Goal: Transaction & Acquisition: Purchase product/service

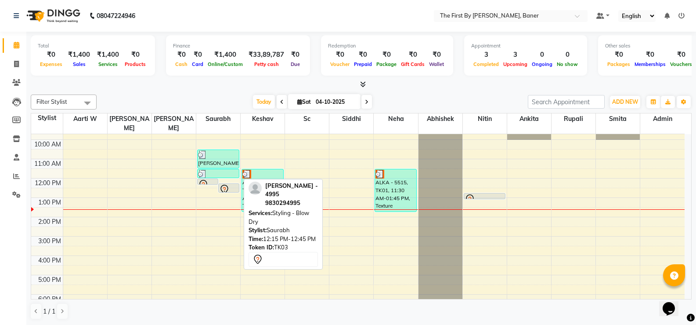
click at [229, 184] on icon at bounding box center [224, 189] width 11 height 11
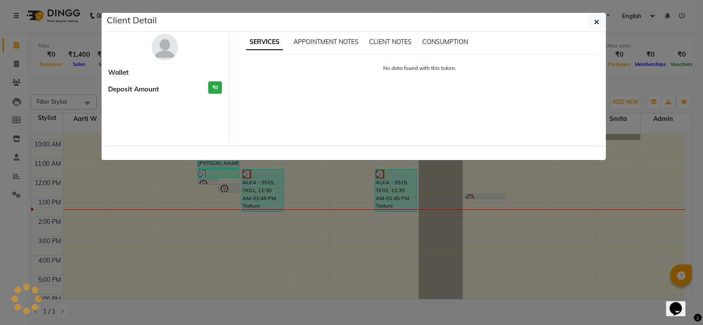
select select "7"
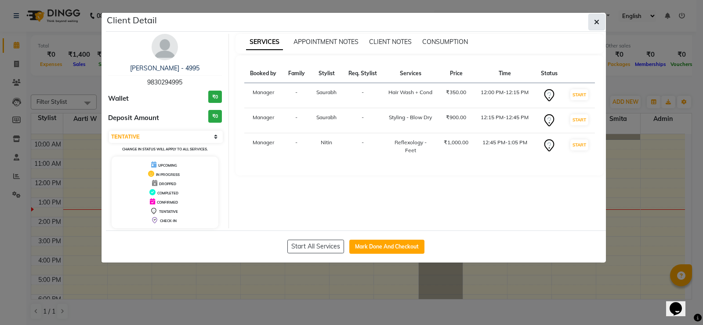
click at [603, 21] on button "button" at bounding box center [596, 22] width 17 height 17
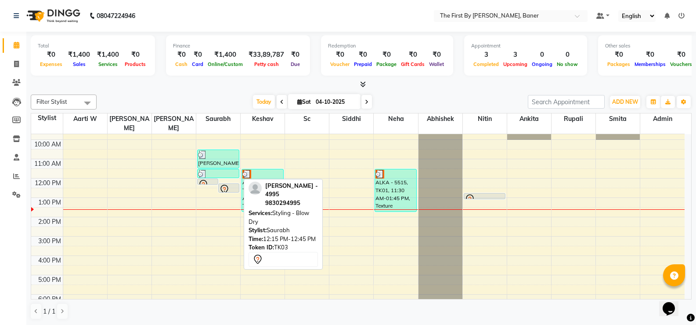
click at [224, 184] on icon at bounding box center [224, 189] width 11 height 11
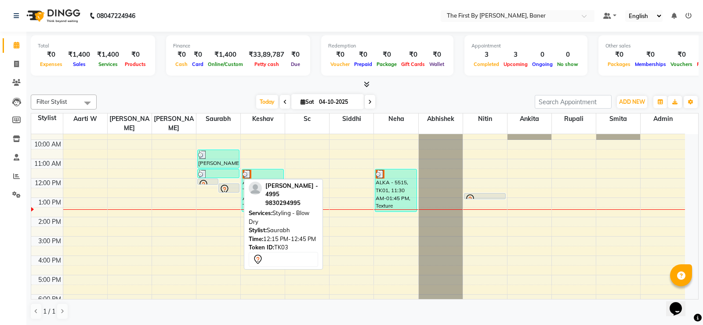
select select "7"
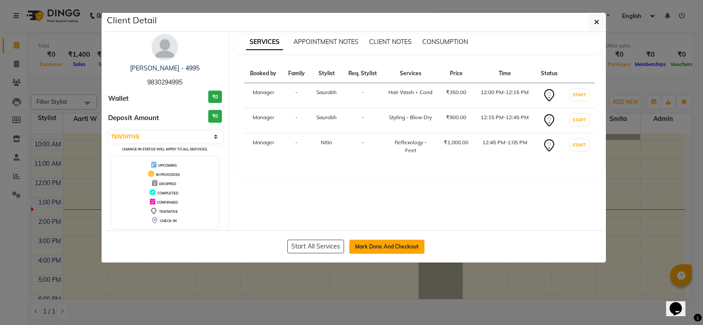
click at [371, 245] on button "Mark Done And Checkout" at bounding box center [386, 246] width 75 height 14
select select "6411"
select select "service"
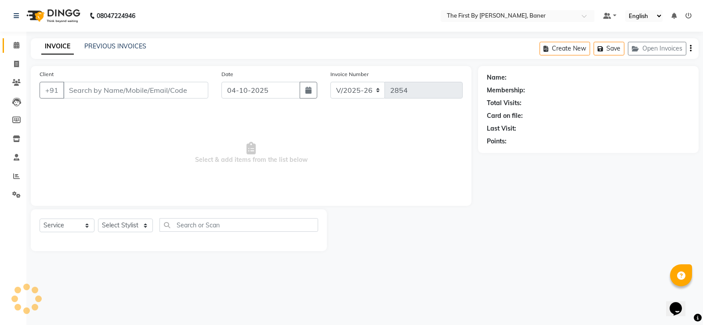
type input "98******95"
select select "49037"
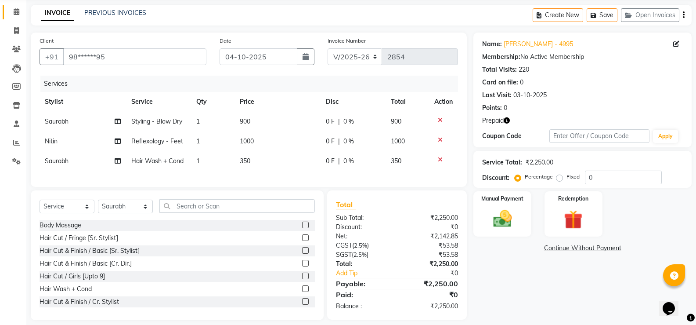
scroll to position [48, 0]
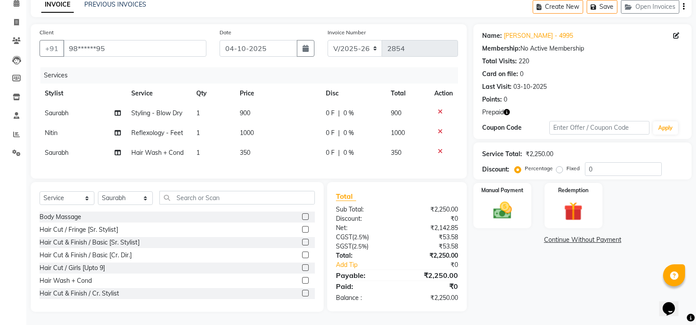
click at [246, 150] on td "350" at bounding box center [278, 153] width 87 height 20
select select "49037"
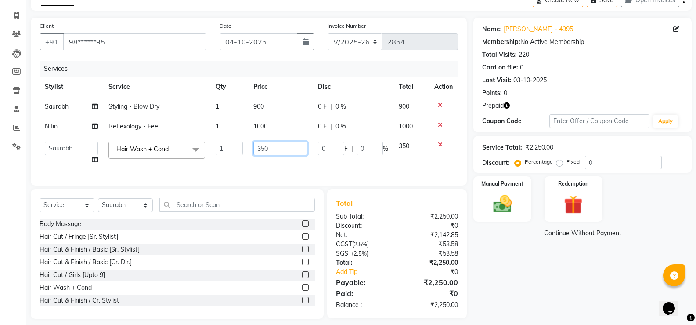
click at [262, 144] on input "350" at bounding box center [281, 148] width 54 height 14
type input "550"
click at [275, 168] on div "Services Stylist Service Qty Price Disc Total Action Saurabh Styling - Blow Dry…" at bounding box center [249, 119] width 419 height 116
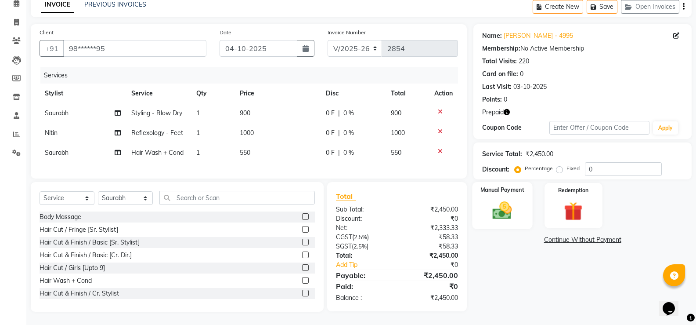
click at [509, 205] on img at bounding box center [502, 210] width 31 height 22
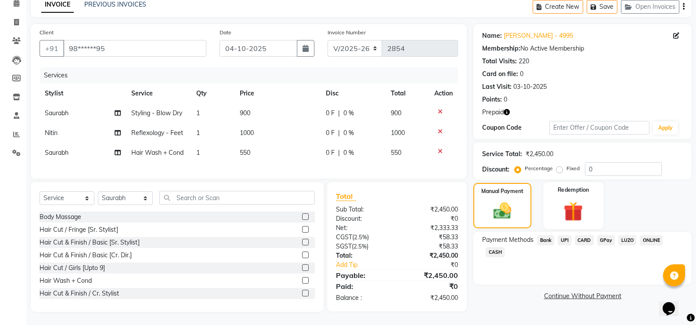
click at [583, 208] on img at bounding box center [573, 211] width 31 height 24
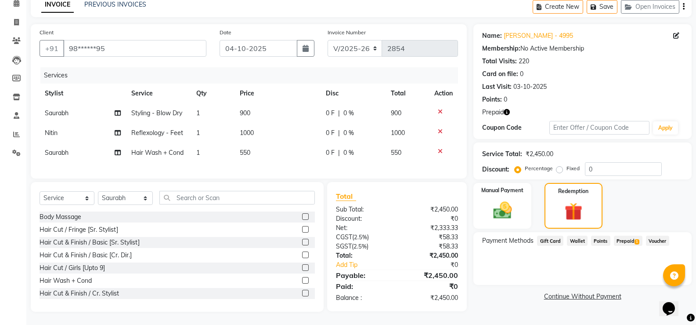
click at [620, 236] on span "Prepaid 1" at bounding box center [628, 241] width 29 height 10
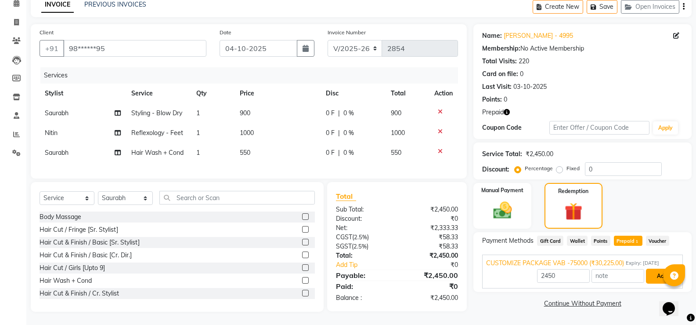
click at [654, 268] on button "Add" at bounding box center [662, 275] width 32 height 15
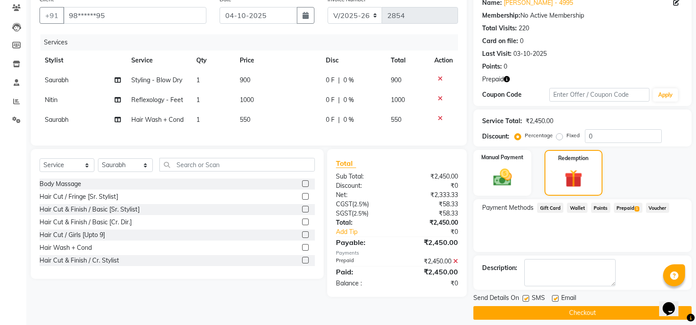
scroll to position [83, 0]
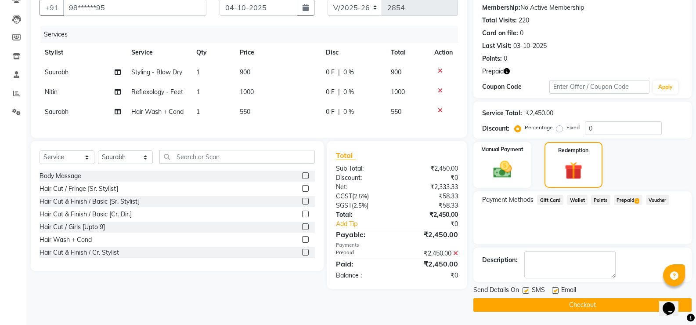
click at [598, 304] on button "Checkout" at bounding box center [583, 305] width 218 height 14
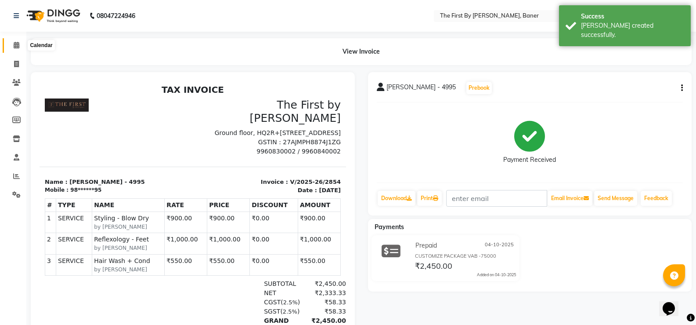
click at [11, 44] on span at bounding box center [16, 45] width 15 height 10
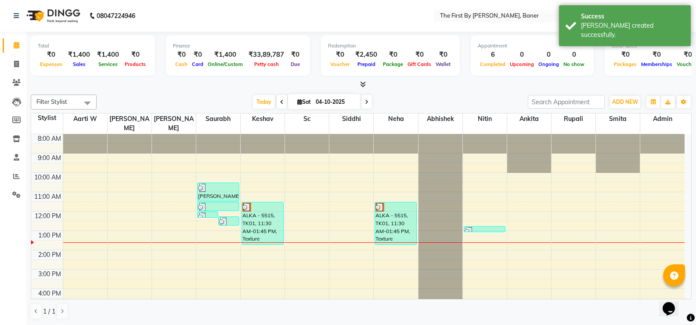
click at [202, 222] on div "8:00 AM 9:00 AM 10:00 AM 11:00 AM 12:00 PM 1:00 PM 2:00 PM 3:00 PM 4:00 PM 5:00…" at bounding box center [358, 259] width 654 height 251
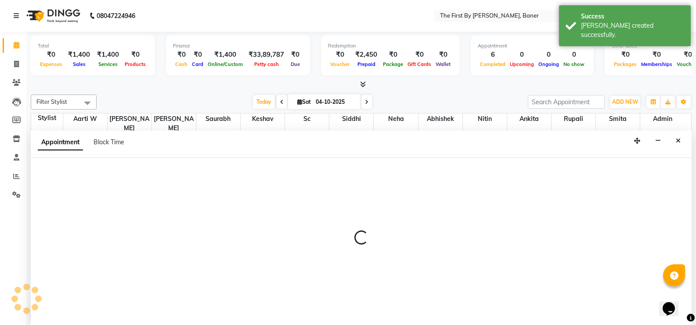
scroll to position [0, 0]
select select "49037"
select select "780"
select select "tentative"
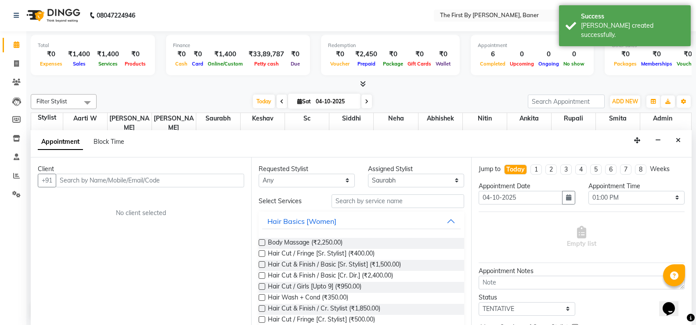
click at [152, 182] on input "text" at bounding box center [150, 181] width 188 height 14
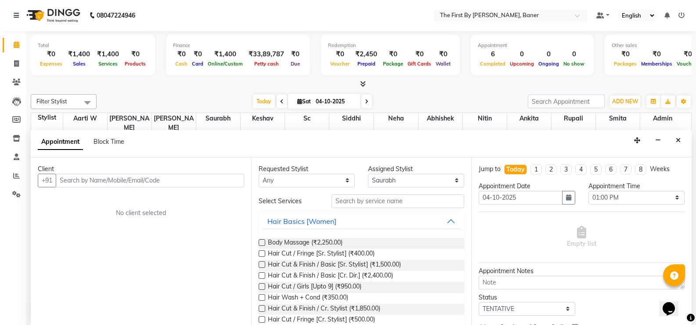
click at [152, 182] on input "text" at bounding box center [150, 181] width 188 height 14
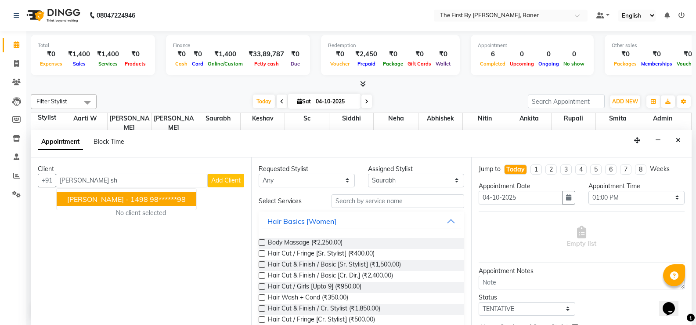
drag, startPoint x: 112, startPoint y: 199, endPoint x: 400, endPoint y: 226, distance: 288.7
click at [113, 199] on span "[PERSON_NAME] - 1498" at bounding box center [107, 199] width 81 height 9
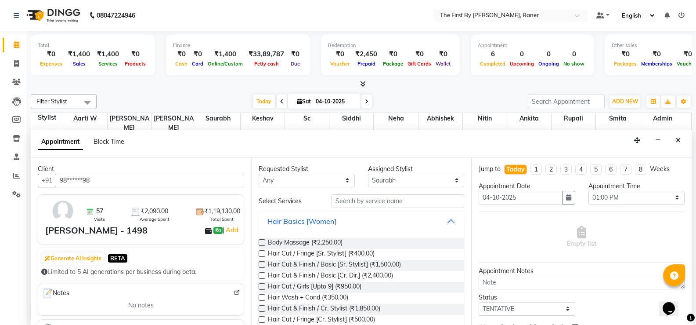
type input "98******98"
click at [409, 201] on input "text" at bounding box center [398, 201] width 133 height 14
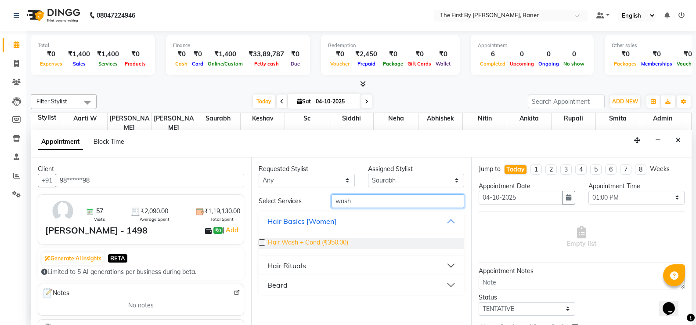
type input "wash"
click at [302, 242] on span "Hair Wash + Cond (₹350.00)" at bounding box center [308, 243] width 80 height 11
checkbox input "false"
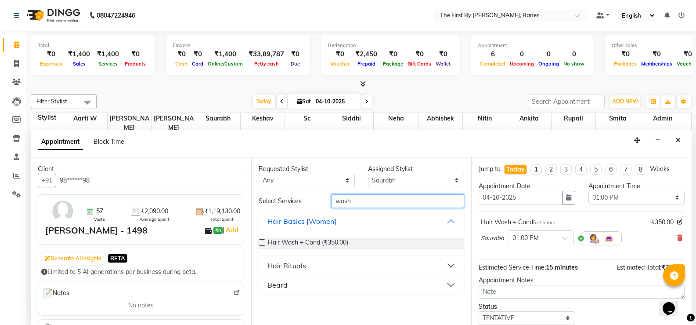
click at [347, 198] on input "wash" at bounding box center [398, 201] width 133 height 14
click at [348, 198] on input "wash" at bounding box center [398, 201] width 133 height 14
type input "blo"
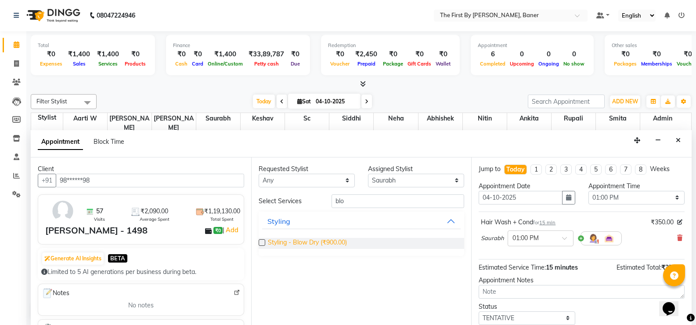
click at [317, 244] on span "Styling - Blow Dry (₹900.00)" at bounding box center [307, 243] width 79 height 11
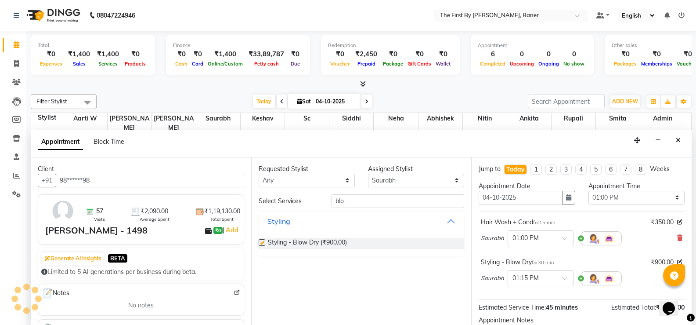
checkbox input "false"
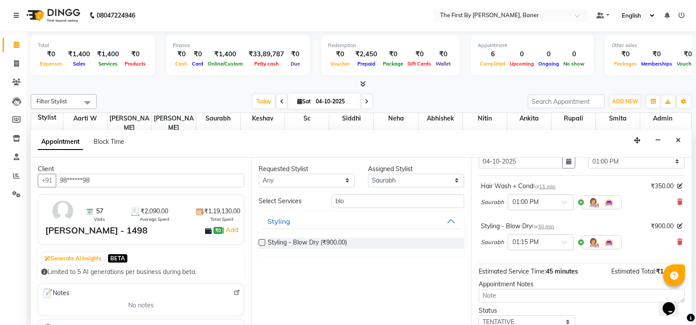
scroll to position [95, 0]
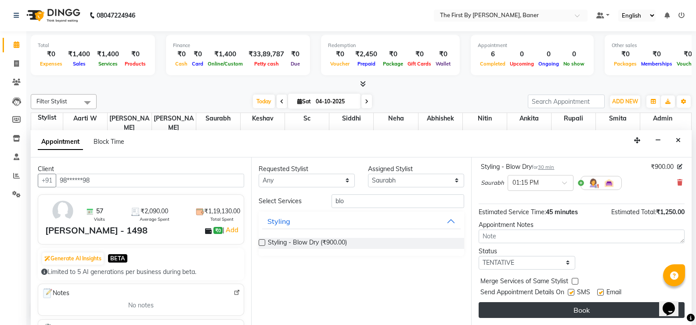
click at [540, 311] on button "Book" at bounding box center [582, 310] width 206 height 16
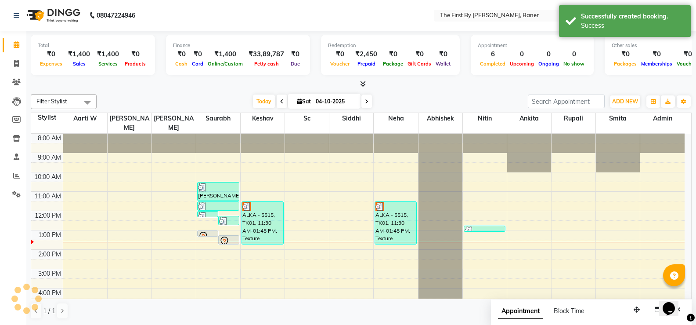
scroll to position [0, 0]
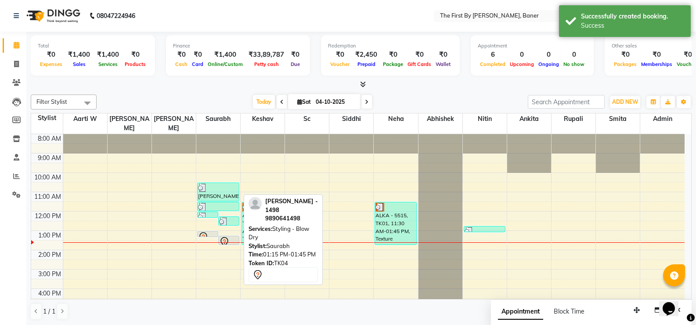
click at [225, 239] on icon at bounding box center [224, 241] width 3 height 4
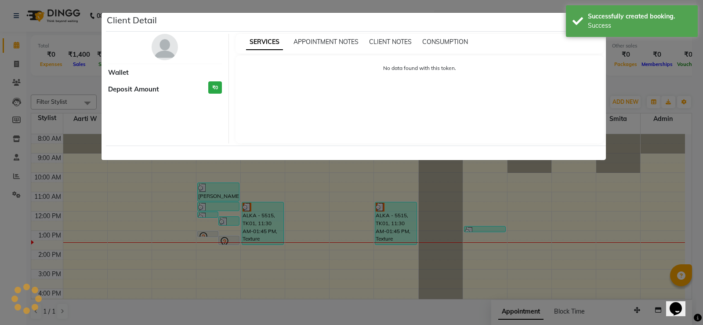
select select "7"
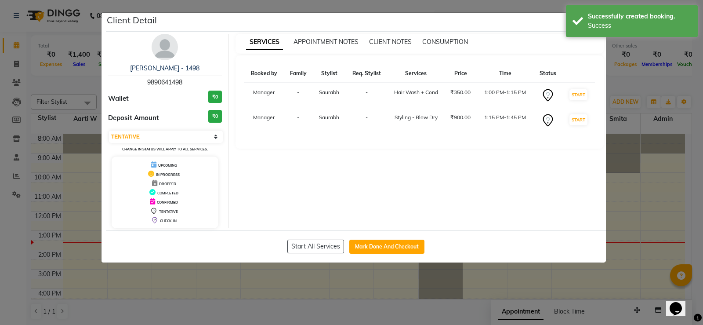
click at [574, 37] on div "SERVICES APPOINTMENT NOTES CLIENT NOTES CONSUMPTION" at bounding box center [420, 44] width 369 height 20
click at [599, 19] on div "Successfully created booking." at bounding box center [639, 16] width 103 height 9
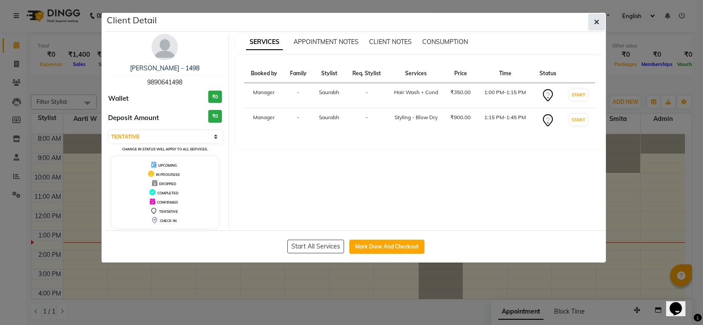
click at [598, 21] on icon "button" at bounding box center [596, 21] width 5 height 7
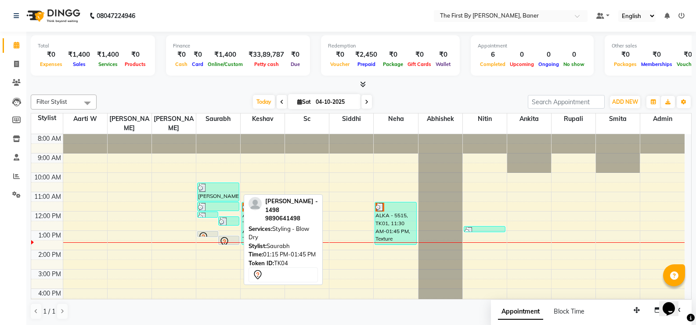
click at [229, 236] on icon at bounding box center [224, 241] width 11 height 11
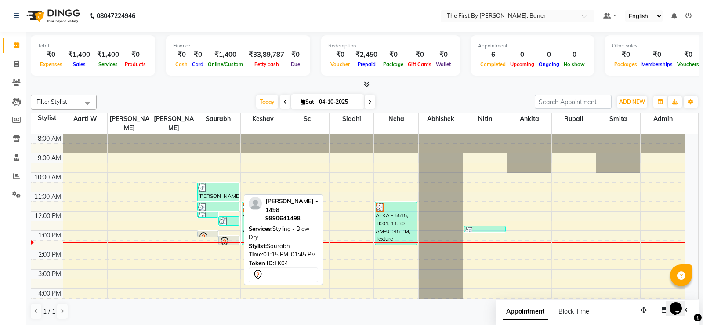
select select "7"
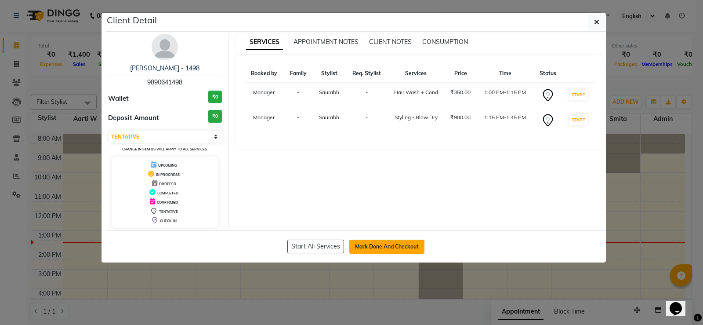
click at [369, 249] on button "Mark Done And Checkout" at bounding box center [386, 246] width 75 height 14
select select "service"
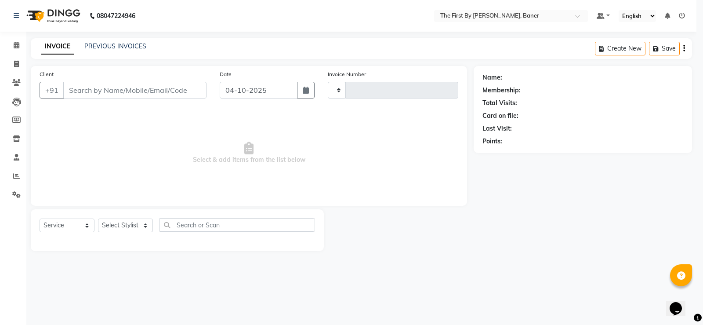
type input "2855"
select select "6411"
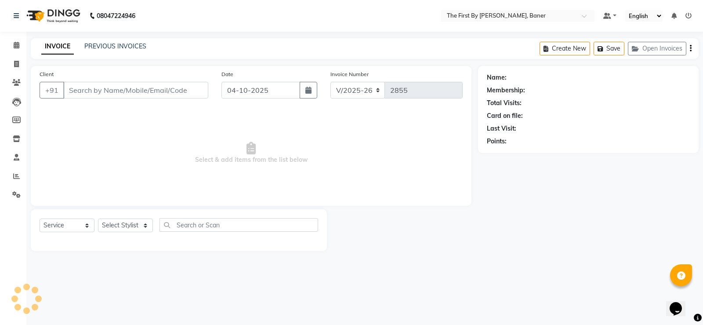
type input "98******98"
select select "49037"
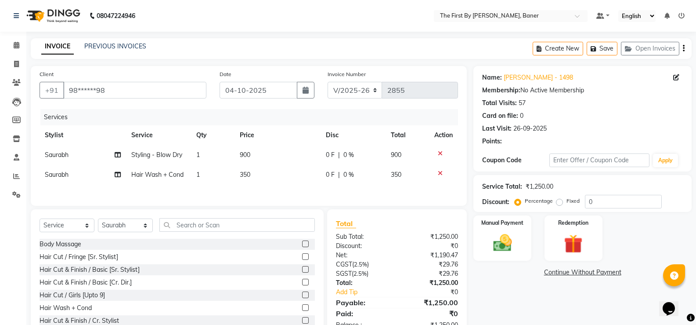
click at [184, 168] on td "Hair Wash + Cond" at bounding box center [158, 175] width 65 height 20
select select "49037"
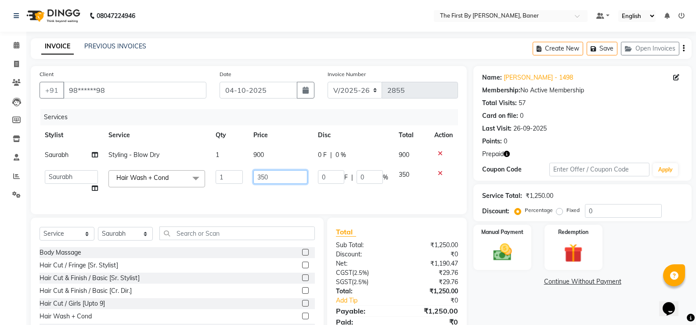
click at [264, 180] on input "350" at bounding box center [281, 177] width 54 height 14
click at [264, 179] on input "350" at bounding box center [281, 177] width 54 height 14
click at [264, 181] on input "350" at bounding box center [281, 177] width 54 height 14
type input "550"
click at [244, 188] on div "Services Stylist Service Qty Price Disc Total Action Saurabh Styling - Blow Dry…" at bounding box center [249, 157] width 419 height 96
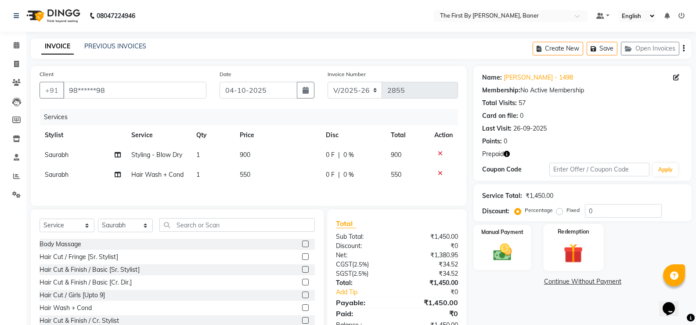
click at [579, 256] on img at bounding box center [573, 253] width 31 height 24
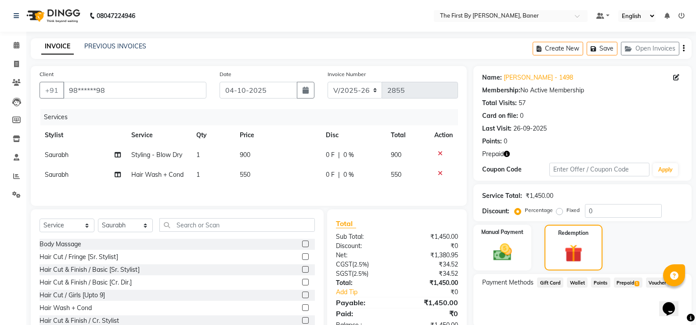
drag, startPoint x: 614, startPoint y: 276, endPoint x: 617, endPoint y: 283, distance: 8.3
click at [615, 279] on div "Payment Methods Gift Card Wallet Points Prepaid 1 Voucher" at bounding box center [583, 300] width 218 height 53
click at [620, 285] on span "Prepaid 1" at bounding box center [628, 282] width 29 height 10
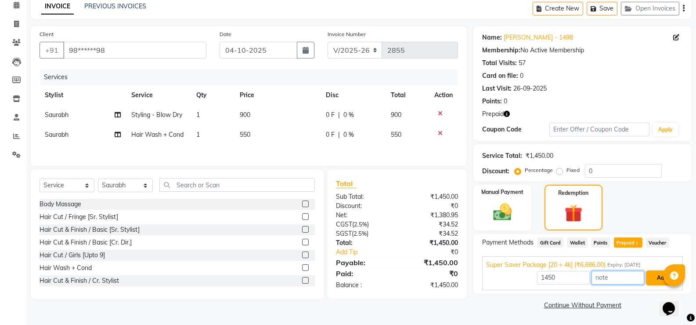
drag, startPoint x: 643, startPoint y: 275, endPoint x: 647, endPoint y: 275, distance: 4.4
click at [646, 275] on div "1450 Add" at bounding box center [582, 277] width 193 height 17
click at [649, 276] on button "Add" at bounding box center [662, 277] width 32 height 15
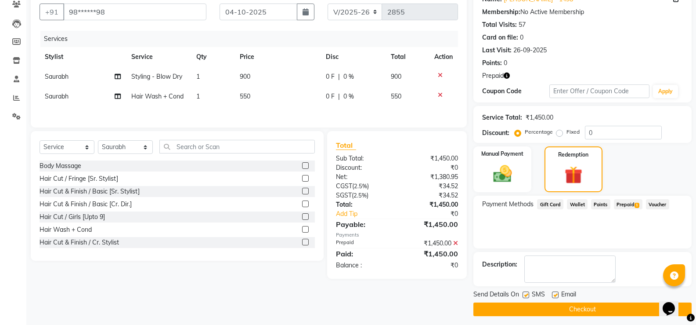
scroll to position [83, 0]
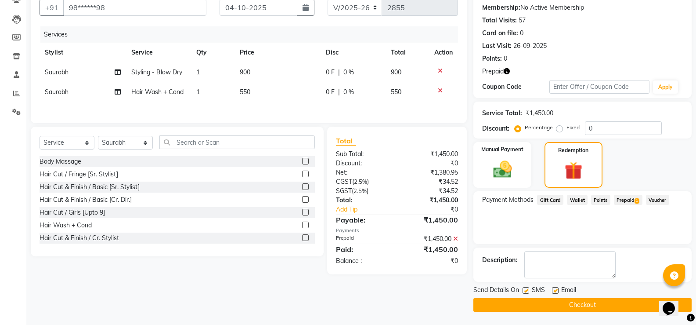
click at [564, 304] on button "Checkout" at bounding box center [583, 305] width 218 height 14
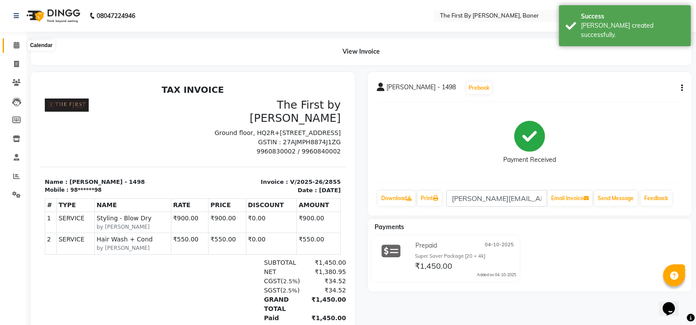
click at [11, 47] on span at bounding box center [16, 45] width 15 height 10
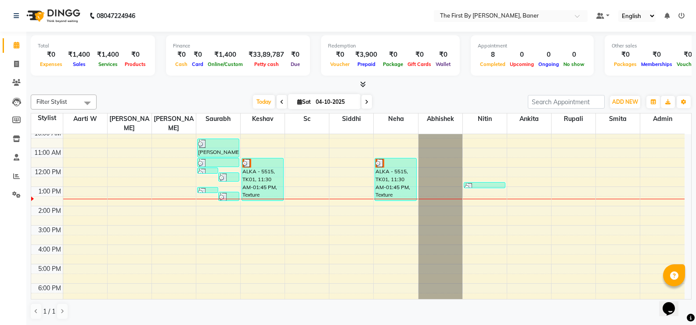
scroll to position [25, 0]
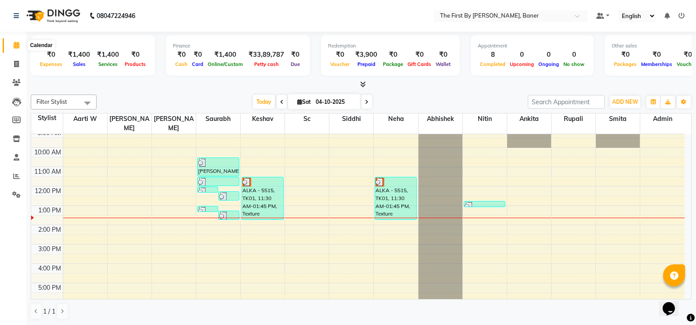
click at [9, 45] on span at bounding box center [16, 45] width 15 height 10
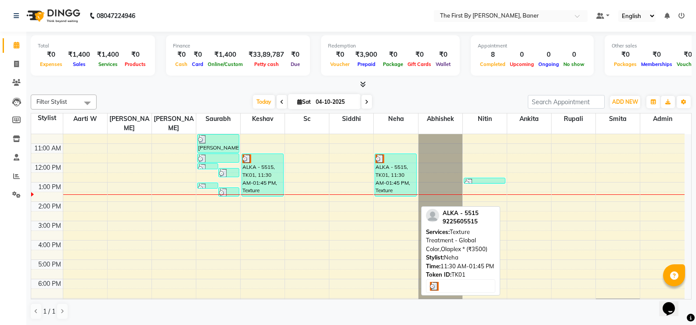
scroll to position [69, 0]
